Goal: Task Accomplishment & Management: Manage account settings

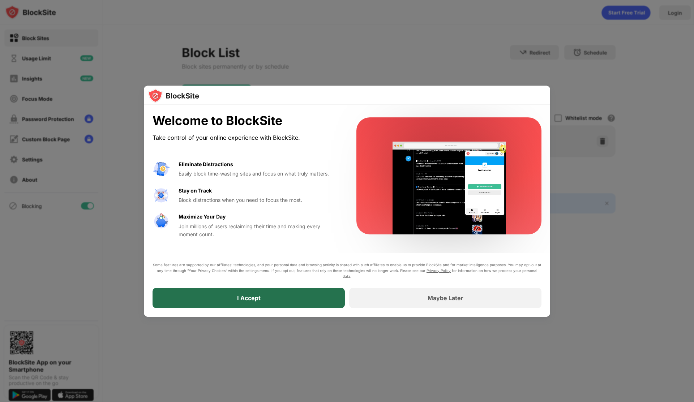
click at [269, 302] on div "I Accept" at bounding box center [248, 298] width 192 height 20
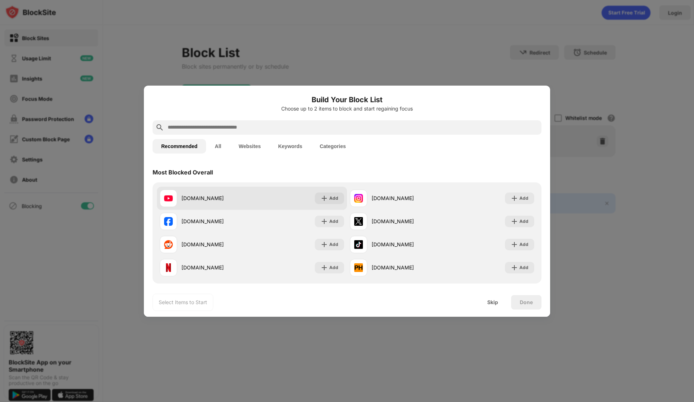
click at [247, 199] on div "youtube.com" at bounding box center [216, 198] width 70 height 8
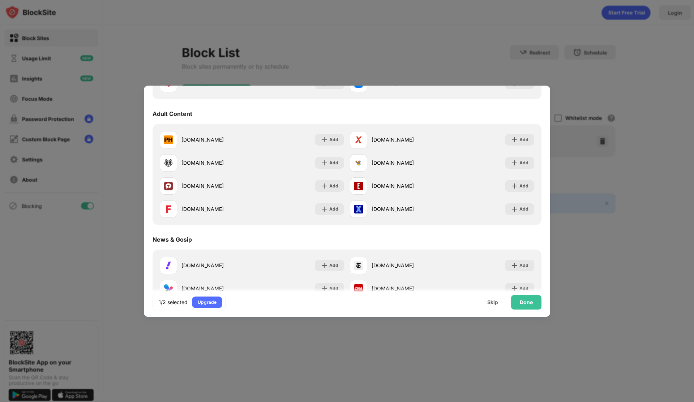
scroll to position [332, 0]
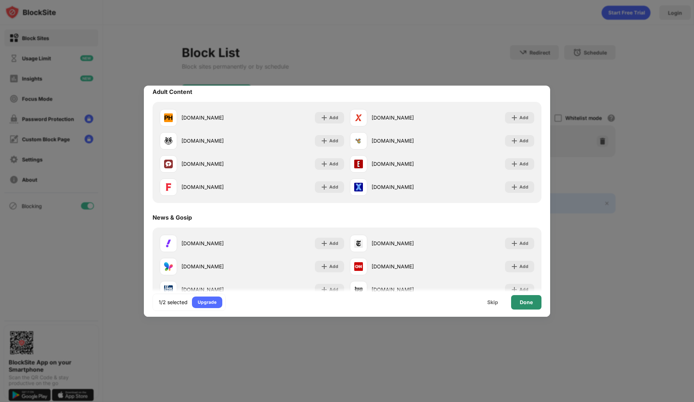
click at [522, 305] on div "Done" at bounding box center [526, 303] width 13 height 6
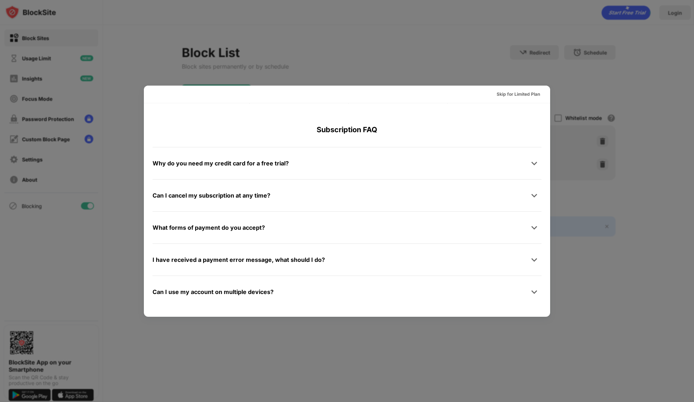
scroll to position [0, 0]
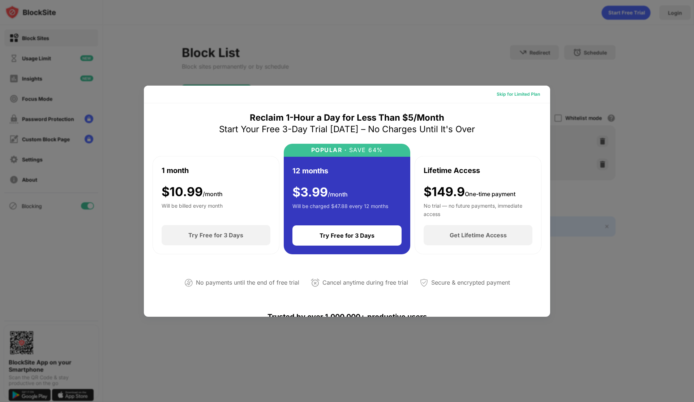
click at [511, 91] on div "Skip for Limited Plan" at bounding box center [517, 94] width 43 height 7
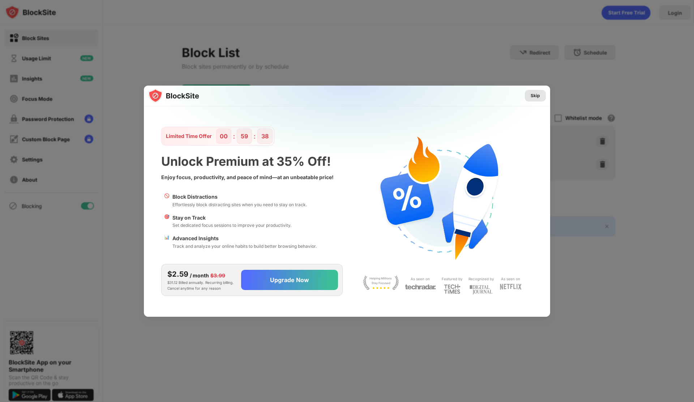
click at [537, 96] on div "Skip" at bounding box center [534, 95] width 9 height 7
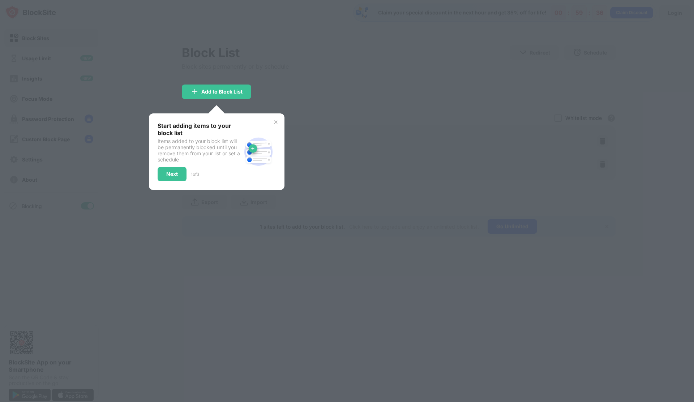
click at [279, 122] on div "Start adding items to your block list Items added to your block list will be pe…" at bounding box center [217, 151] width 136 height 77
click at [275, 120] on img at bounding box center [276, 122] width 6 height 6
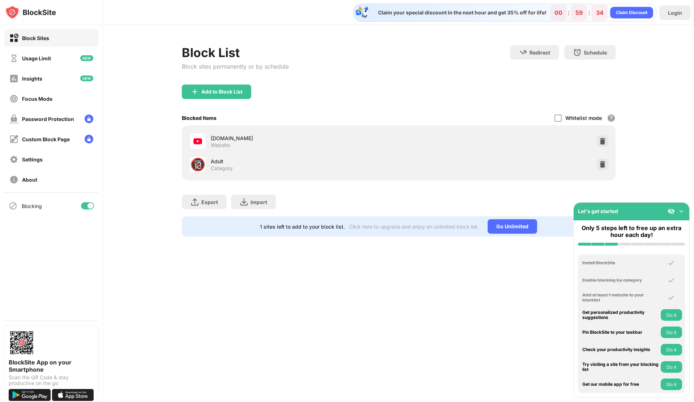
click at [287, 260] on div "Claim your special discount in the next hour and get 35% off for life! 00 : 59 …" at bounding box center [398, 201] width 591 height 402
click at [602, 161] on img at bounding box center [602, 164] width 7 height 7
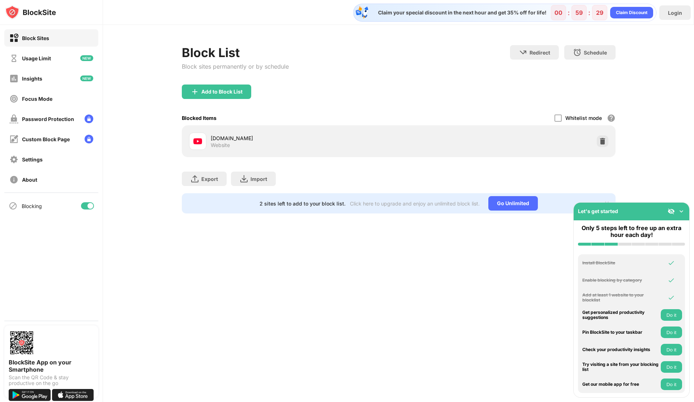
click at [679, 213] on img at bounding box center [681, 211] width 7 height 7
